Goal: Task Accomplishment & Management: Complete application form

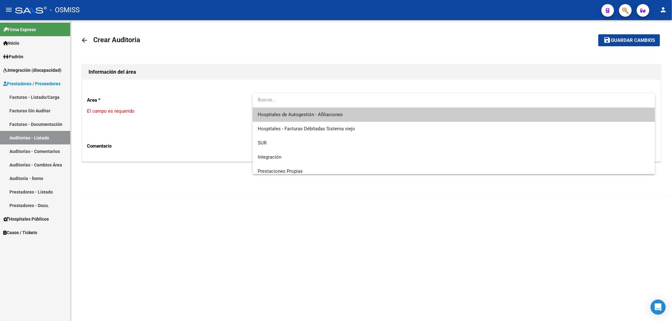
click at [304, 119] on span "Hospitales de Autogestión - Afiliaciones" at bounding box center [454, 115] width 392 height 14
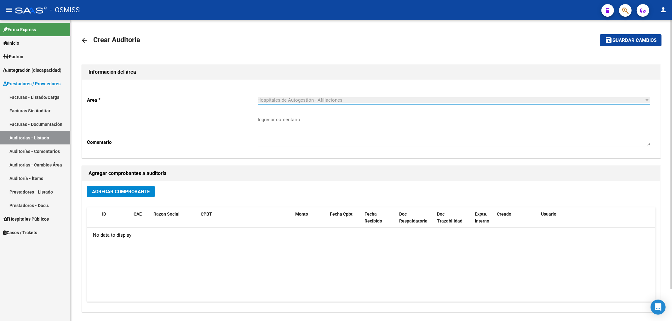
click at [150, 194] on button "Agregar Comprobante" at bounding box center [121, 192] width 68 height 12
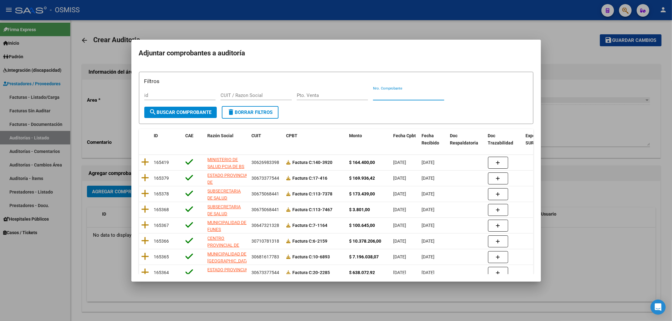
click at [396, 97] on input "Nro. Comprobante" at bounding box center [408, 96] width 71 height 6
click at [205, 114] on span "search Buscar Comprobante" at bounding box center [180, 113] width 62 height 6
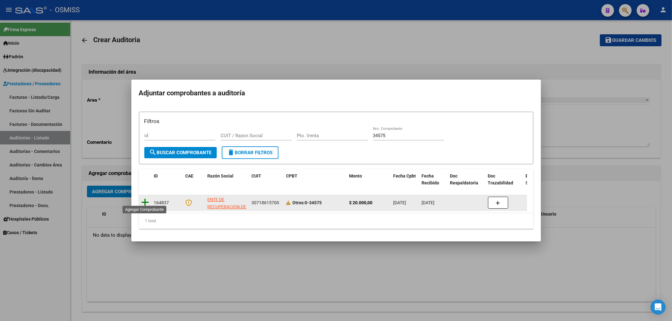
click at [145, 199] on icon at bounding box center [145, 202] width 8 height 9
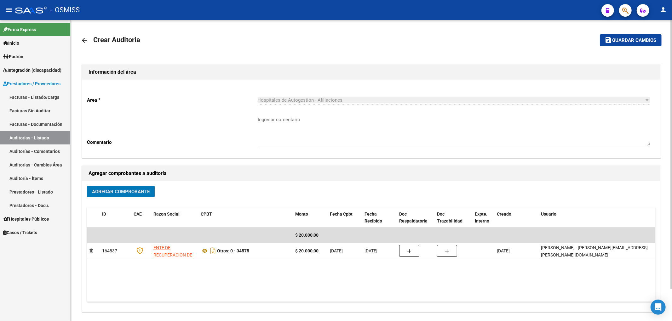
click at [653, 41] on span "Guardar cambios" at bounding box center [635, 41] width 44 height 6
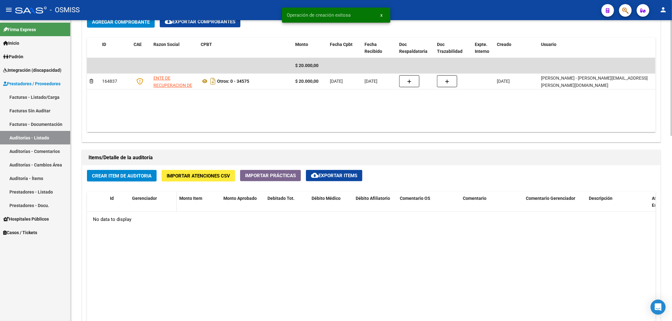
scroll to position [336, 0]
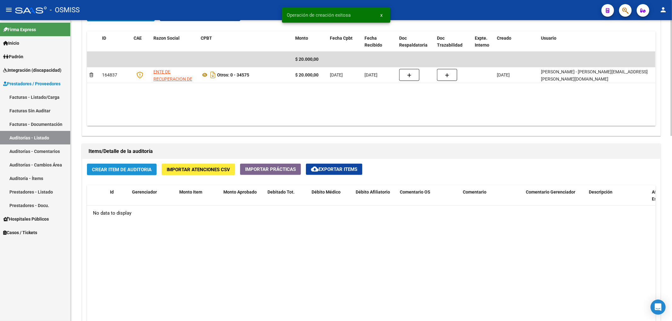
click at [143, 171] on span "Crear Item de Auditoria" at bounding box center [122, 170] width 60 height 6
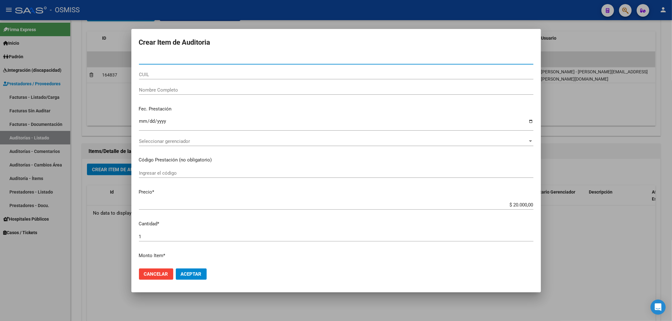
paste input "34979878"
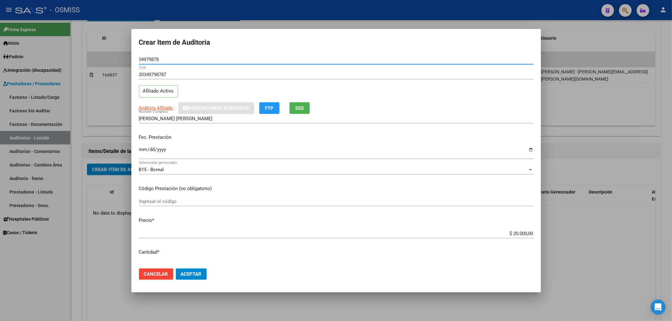
click at [139, 151] on input "Ingresar la fecha" at bounding box center [336, 152] width 395 height 10
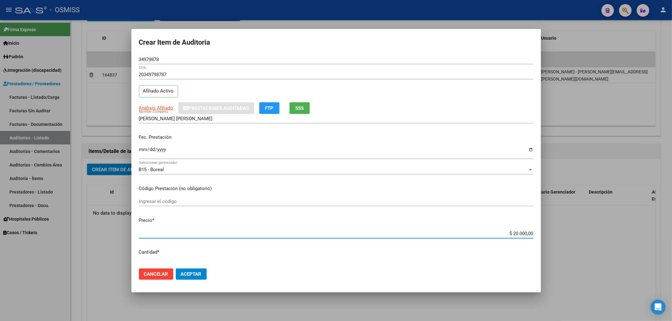
drag, startPoint x: 512, startPoint y: 234, endPoint x: 504, endPoint y: 232, distance: 8.7
click at [504, 232] on input "$ 20.000,00" at bounding box center [336, 234] width 395 height 6
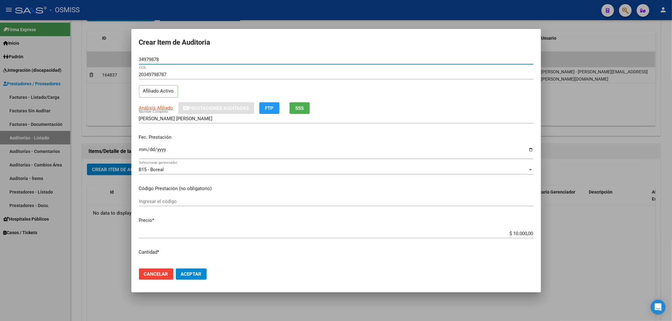
drag, startPoint x: 150, startPoint y: 62, endPoint x: 96, endPoint y: 67, distance: 54.8
click at [107, 56] on div "Crear Item de Auditoria 34979878 Nro Documento 20349798787 CUIL Afiliado Activo…" at bounding box center [336, 160] width 672 height 321
click at [227, 146] on div "[DATE] Ingresar la fecha" at bounding box center [336, 153] width 395 height 14
drag, startPoint x: 228, startPoint y: 154, endPoint x: 222, endPoint y: 181, distance: 27.2
click at [228, 154] on input "[DATE]" at bounding box center [336, 152] width 395 height 10
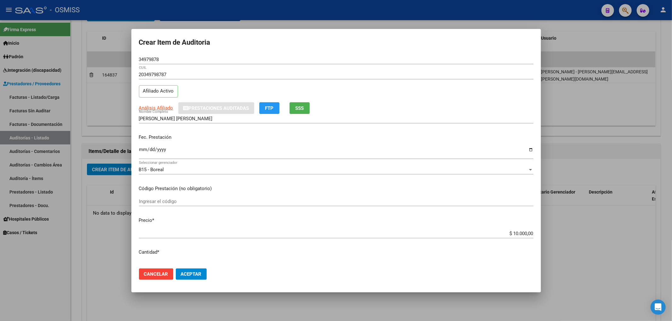
click at [192, 284] on mat-dialog-actions "Cancelar Aceptar" at bounding box center [336, 274] width 395 height 21
click at [192, 277] on span "Aceptar" at bounding box center [191, 275] width 21 height 6
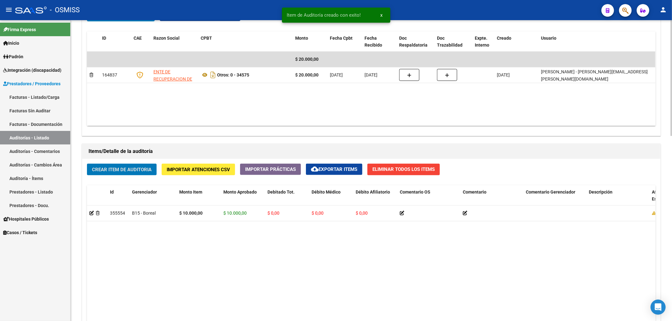
scroll to position [337, 0]
click at [143, 170] on span "Crear Item de Auditoria" at bounding box center [122, 170] width 60 height 6
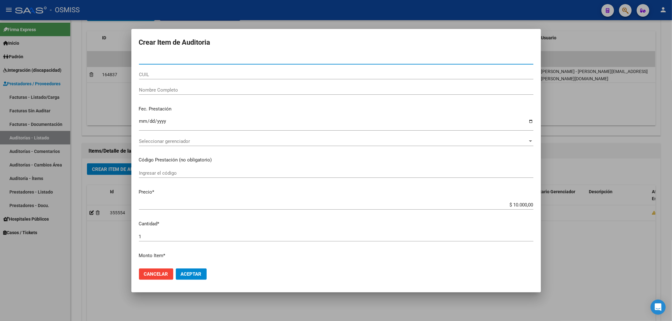
paste input "22777419"
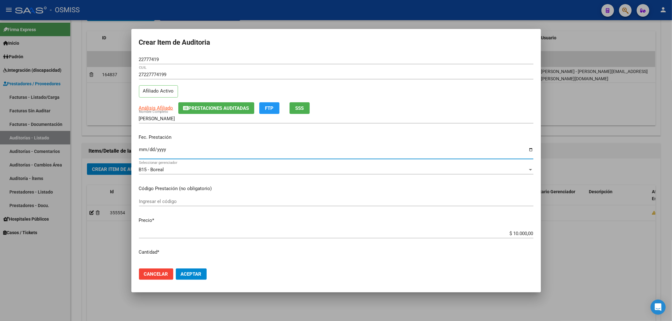
click at [142, 150] on input "Ingresar la fecha" at bounding box center [336, 152] width 395 height 10
drag, startPoint x: 165, startPoint y: 60, endPoint x: 93, endPoint y: 56, distance: 71.9
click at [94, 56] on div "Crear Item de Auditoria 22777419 Nro Documento 27227774199 CUIL Afiliado Activo…" at bounding box center [336, 160] width 672 height 321
click at [220, 145] on div "Fec. Prestación [DATE] Ingresar la fecha" at bounding box center [336, 147] width 395 height 36
drag, startPoint x: 201, startPoint y: 264, endPoint x: 201, endPoint y: 269, distance: 5.1
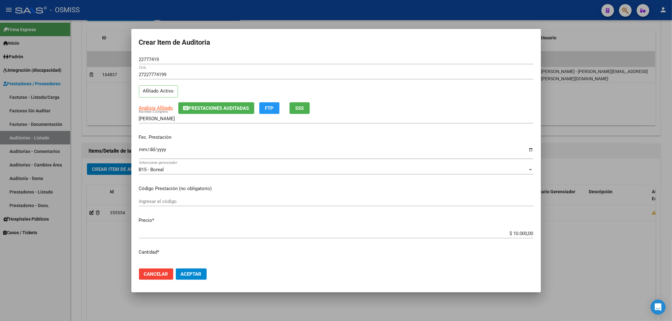
click at [200, 265] on mat-dialog-actions "Cancelar Aceptar" at bounding box center [336, 274] width 395 height 21
click at [201, 272] on span "Aceptar" at bounding box center [191, 275] width 21 height 6
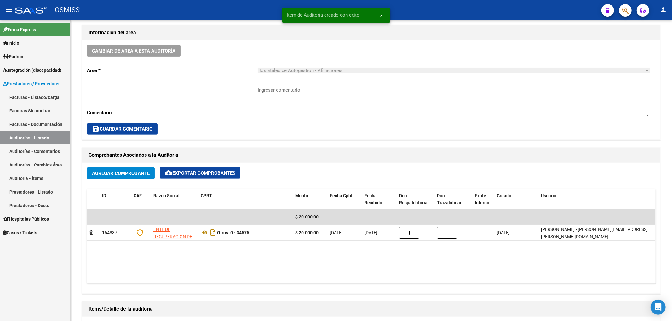
scroll to position [126, 0]
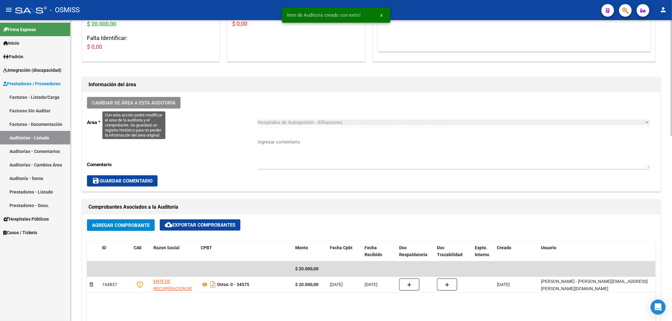
click at [135, 103] on span "Cambiar de área a esta auditoría" at bounding box center [134, 103] width 84 height 6
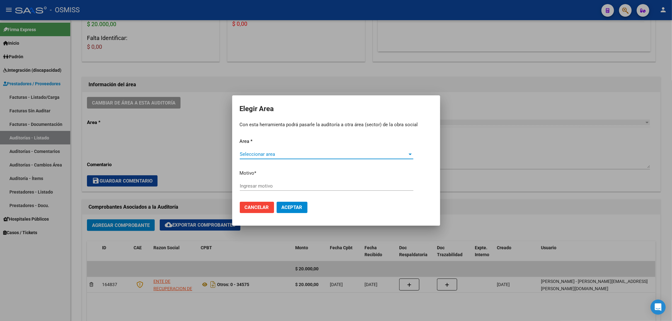
click at [286, 148] on div "Area * Seleccionar area Seleccionar area Motivo * [GEOGRAPHIC_DATA] motivo" at bounding box center [336, 167] width 193 height 59
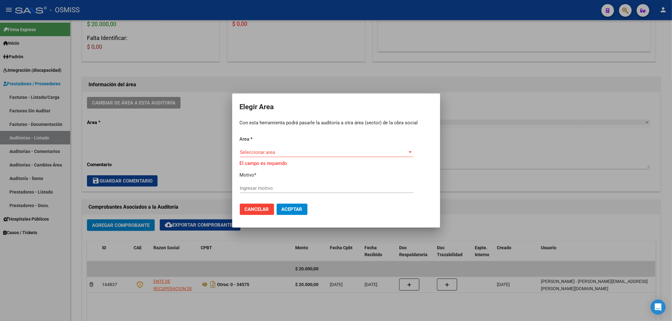
click at [278, 155] on span "Seleccionar area" at bounding box center [324, 153] width 168 height 6
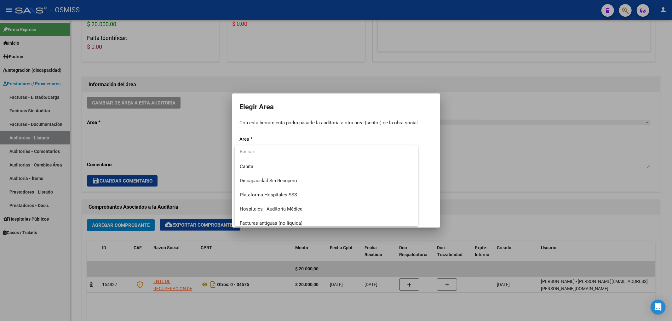
scroll to position [84, 0]
click at [287, 197] on span "Hospitales - Auditoría Médica" at bounding box center [271, 196] width 63 height 6
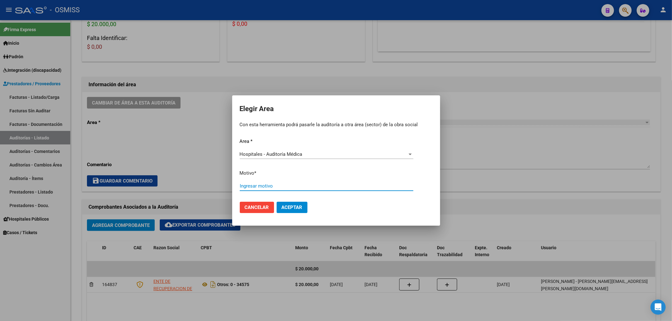
click at [264, 187] on input "Ingresar motivo" at bounding box center [327, 186] width 174 height 6
click at [303, 207] on span "Aceptar" at bounding box center [292, 208] width 21 height 6
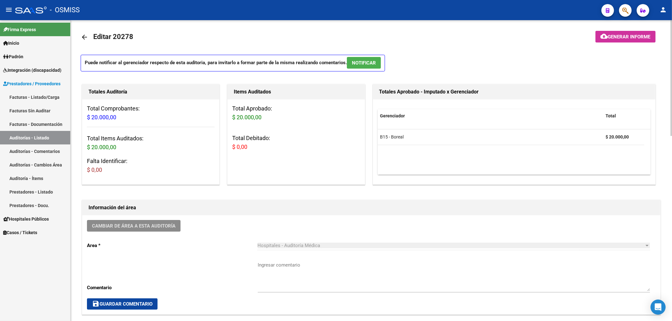
scroll to position [0, 0]
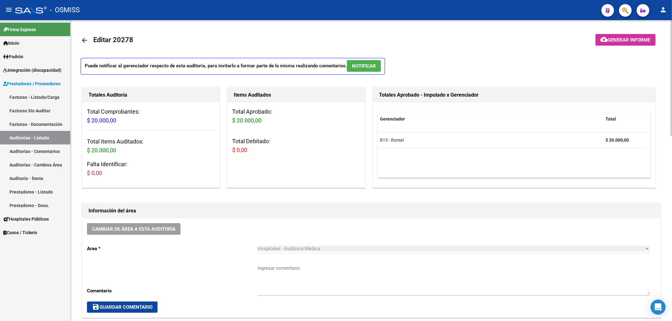
click at [85, 38] on mat-icon "arrow_back" at bounding box center [85, 41] width 8 height 8
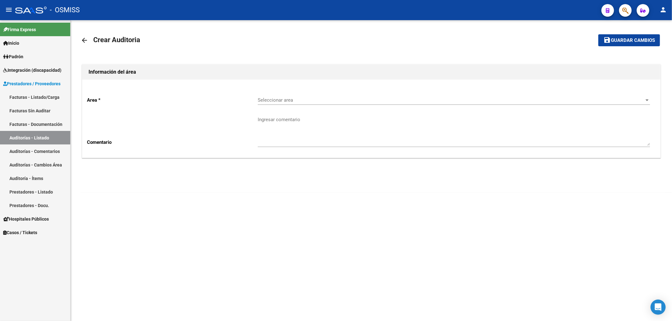
click at [309, 106] on div "Seleccionar area Seleccionar area" at bounding box center [454, 101] width 392 height 20
click at [307, 102] on span "Seleccionar area" at bounding box center [451, 100] width 387 height 6
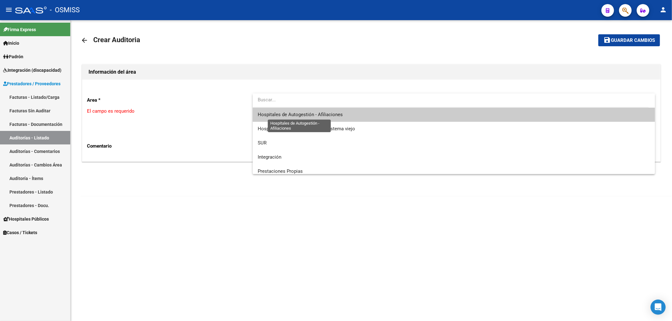
click at [315, 114] on span "Hospitales de Autogestión - Afiliaciones" at bounding box center [300, 115] width 85 height 6
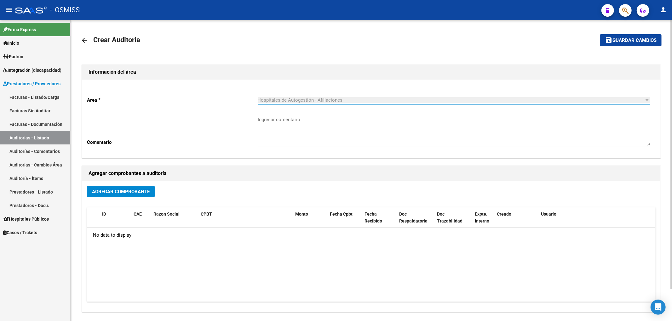
click at [141, 192] on span "Agregar Comprobante" at bounding box center [121, 192] width 58 height 6
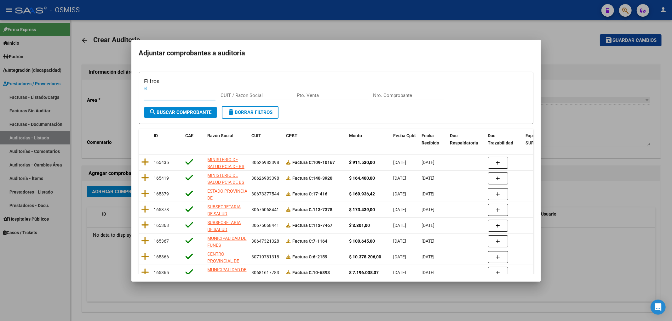
click at [392, 91] on div "Nro. Comprobante" at bounding box center [408, 95] width 71 height 9
click at [180, 116] on button "search Buscar Comprobante" at bounding box center [180, 112] width 72 height 11
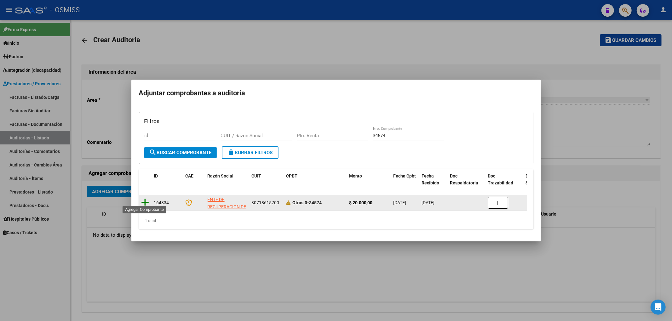
click at [144, 200] on icon at bounding box center [145, 202] width 8 height 9
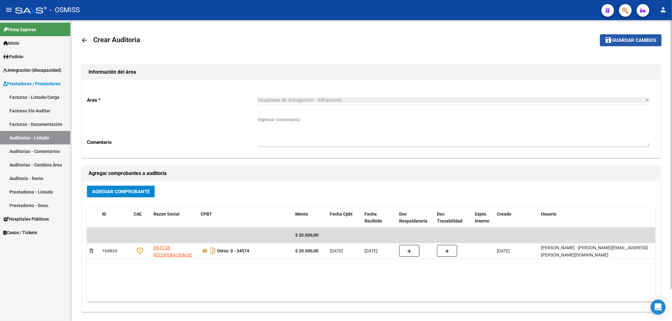
click at [615, 45] on button "save Guardar cambios" at bounding box center [631, 40] width 62 height 12
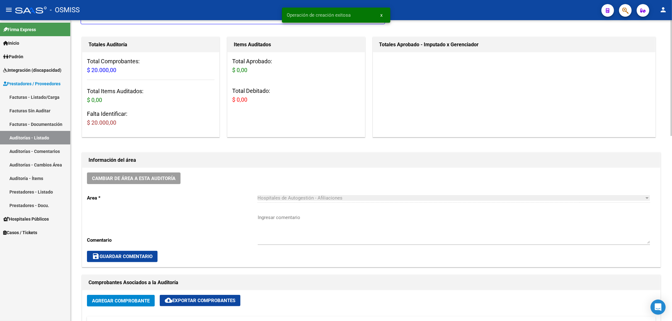
scroll to position [168, 0]
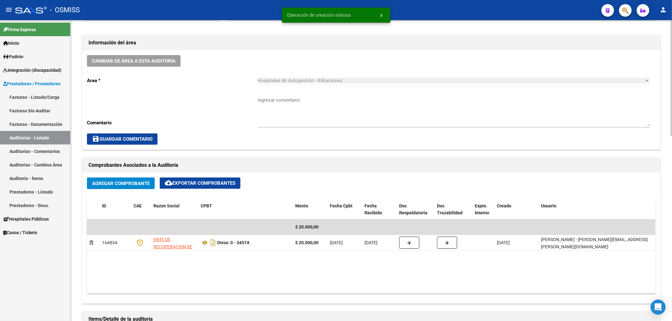
click at [110, 178] on button "Agregar Comprobante" at bounding box center [121, 184] width 68 height 12
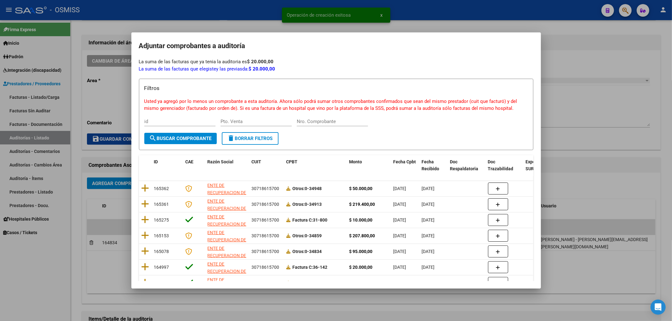
click at [600, 181] on div at bounding box center [336, 160] width 672 height 321
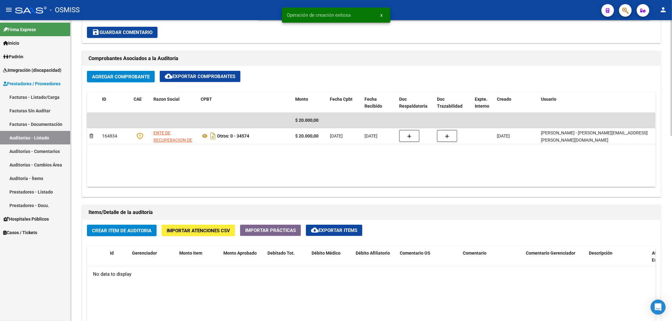
scroll to position [294, 0]
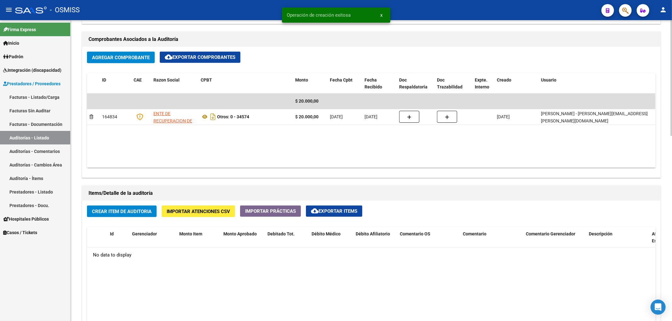
click at [139, 211] on span "Crear Item de Auditoria" at bounding box center [122, 212] width 60 height 6
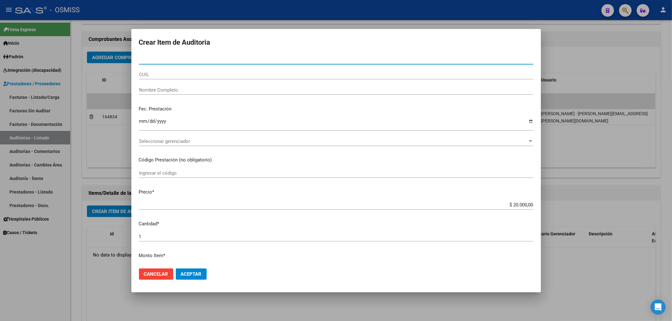
paste input "37188035"
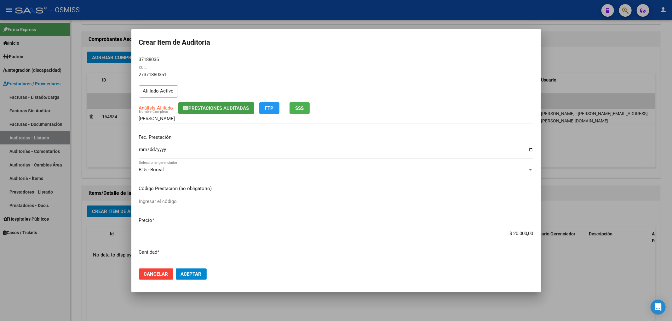
click at [203, 108] on span "Prestaciones Auditadas" at bounding box center [219, 109] width 61 height 6
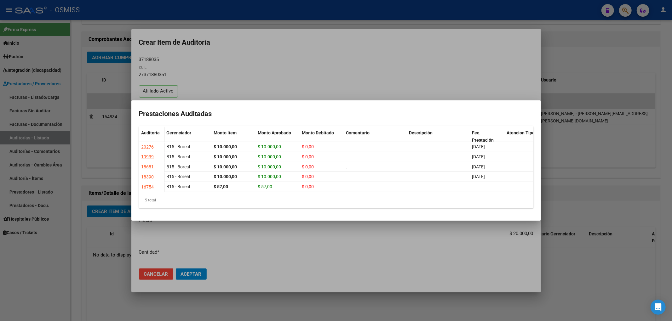
click at [209, 56] on div at bounding box center [336, 160] width 672 height 321
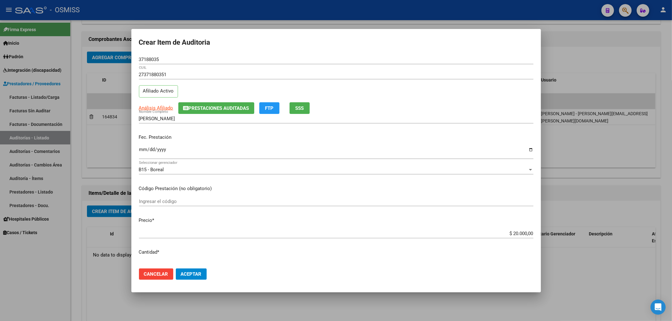
click at [143, 150] on input "Ingresar la fecha" at bounding box center [336, 152] width 395 height 10
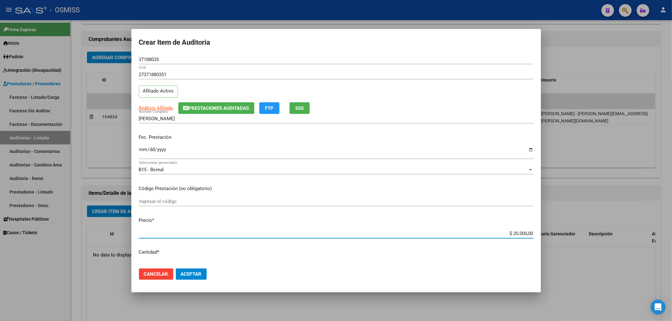
drag, startPoint x: 506, startPoint y: 235, endPoint x: 513, endPoint y: 234, distance: 7.3
click at [513, 234] on input "$ 20.000,00" at bounding box center [336, 234] width 395 height 6
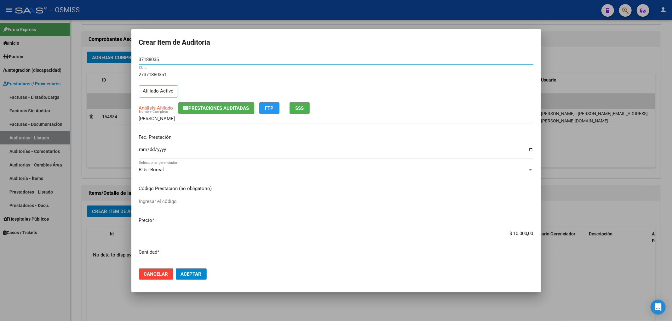
drag, startPoint x: 159, startPoint y: 60, endPoint x: 134, endPoint y: 56, distance: 25.2
click at [134, 56] on mat-dialog-content "37188035 Nro Documento 27371880351 CUIL Afiliado Activo Análisis Afiliado Prest…" at bounding box center [336, 159] width 410 height 209
click at [211, 137] on p "Fec. Prestación" at bounding box center [336, 137] width 395 height 7
click at [183, 278] on button "Aceptar" at bounding box center [191, 274] width 31 height 11
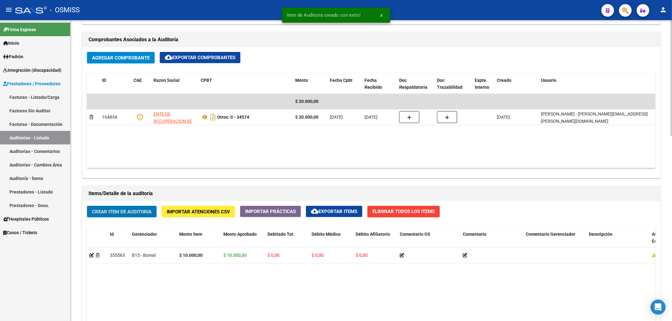
scroll to position [294, 0]
click at [150, 212] on span "Crear Item de Auditoria" at bounding box center [122, 212] width 60 height 6
